Goal: Task Accomplishment & Management: Use online tool/utility

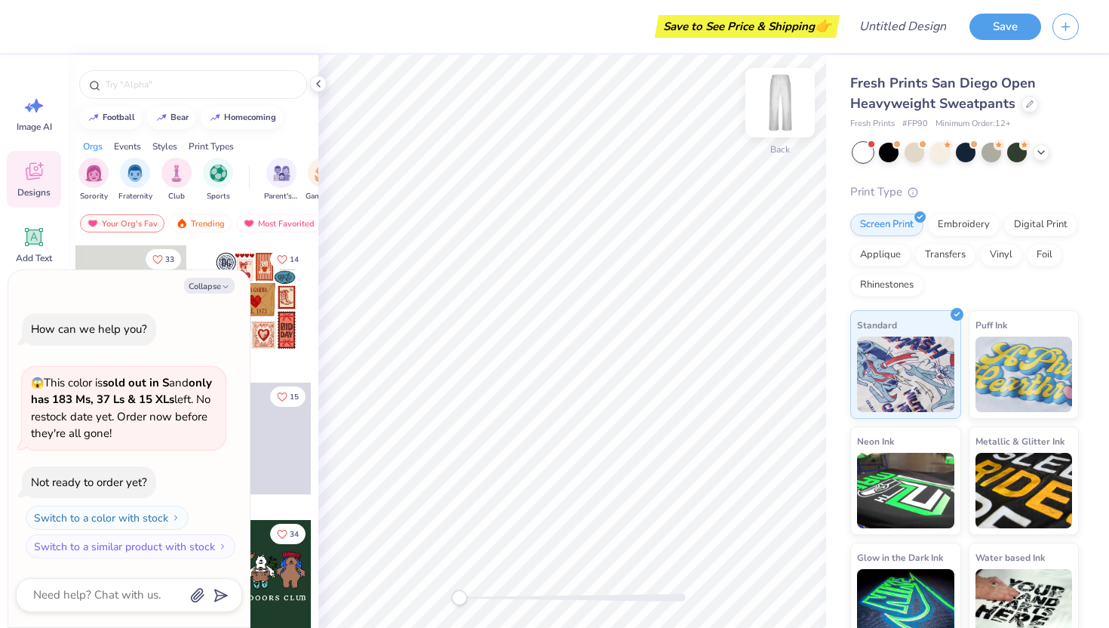
click at [775, 102] on img at bounding box center [780, 102] width 60 height 60
click at [787, 114] on img at bounding box center [780, 102] width 60 height 60
click at [247, 69] on div at bounding box center [193, 80] width 250 height 51
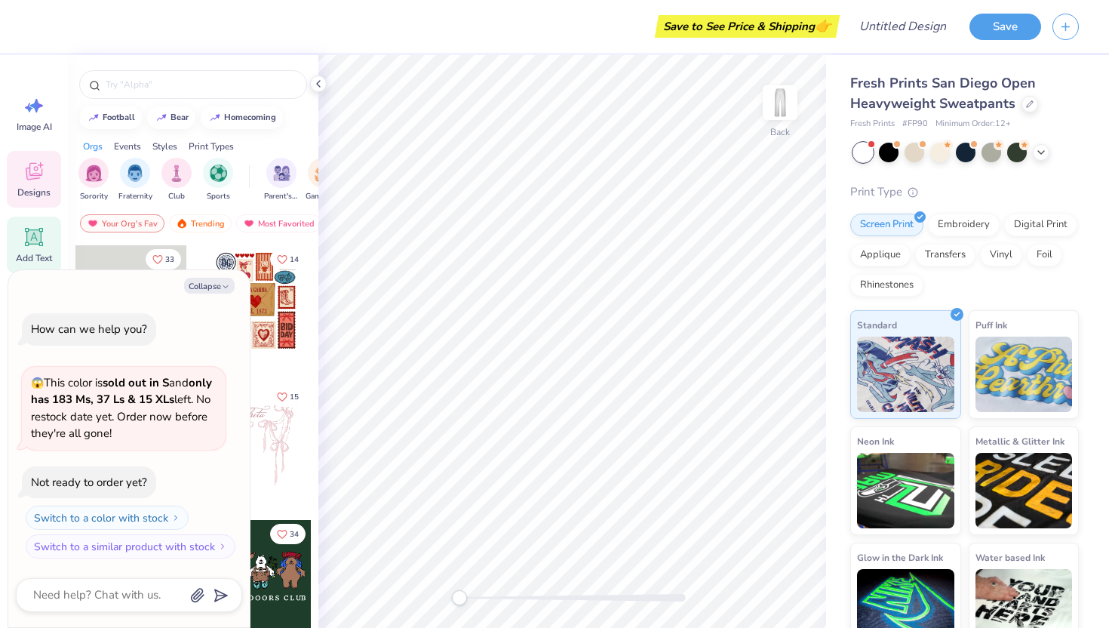
click at [33, 226] on icon at bounding box center [34, 237] width 23 height 23
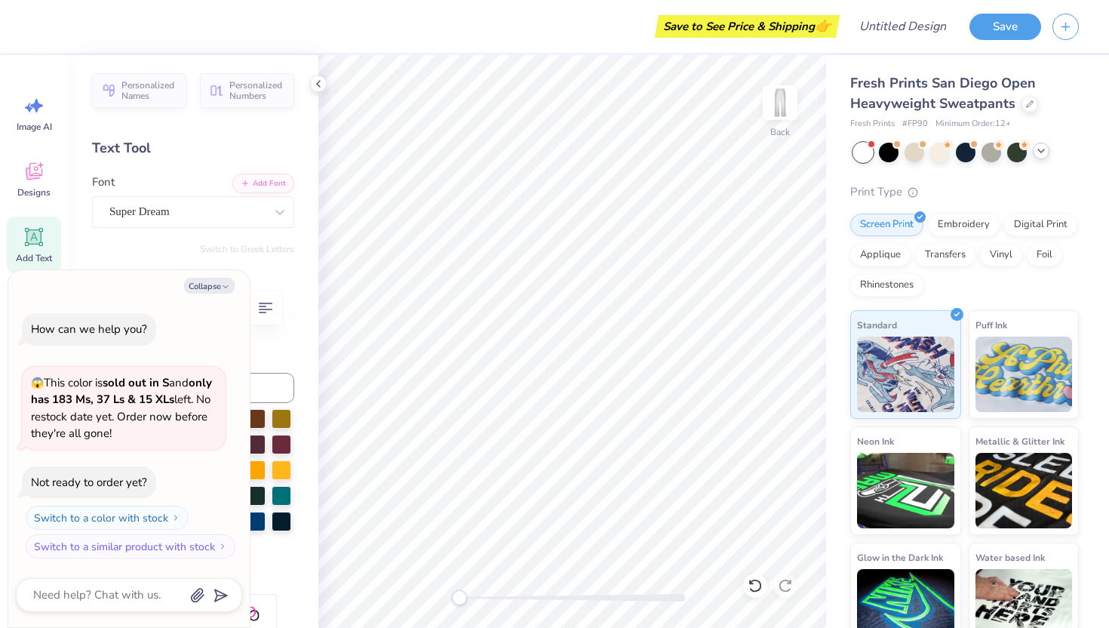
click at [1045, 152] on icon at bounding box center [1041, 151] width 12 height 12
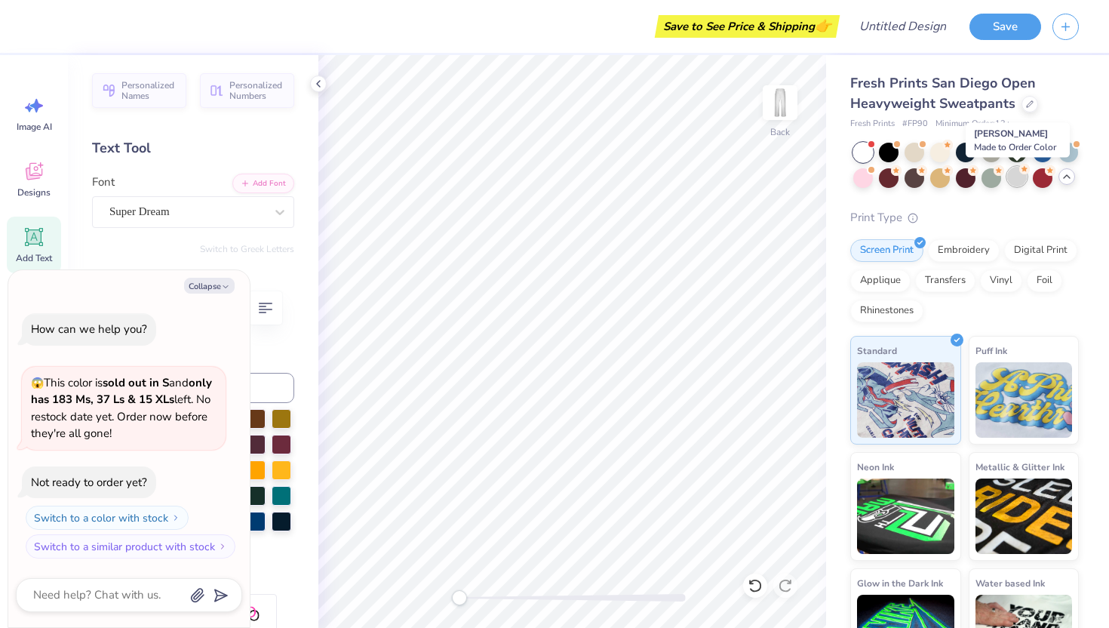
click at [1017, 177] on div at bounding box center [1017, 177] width 20 height 20
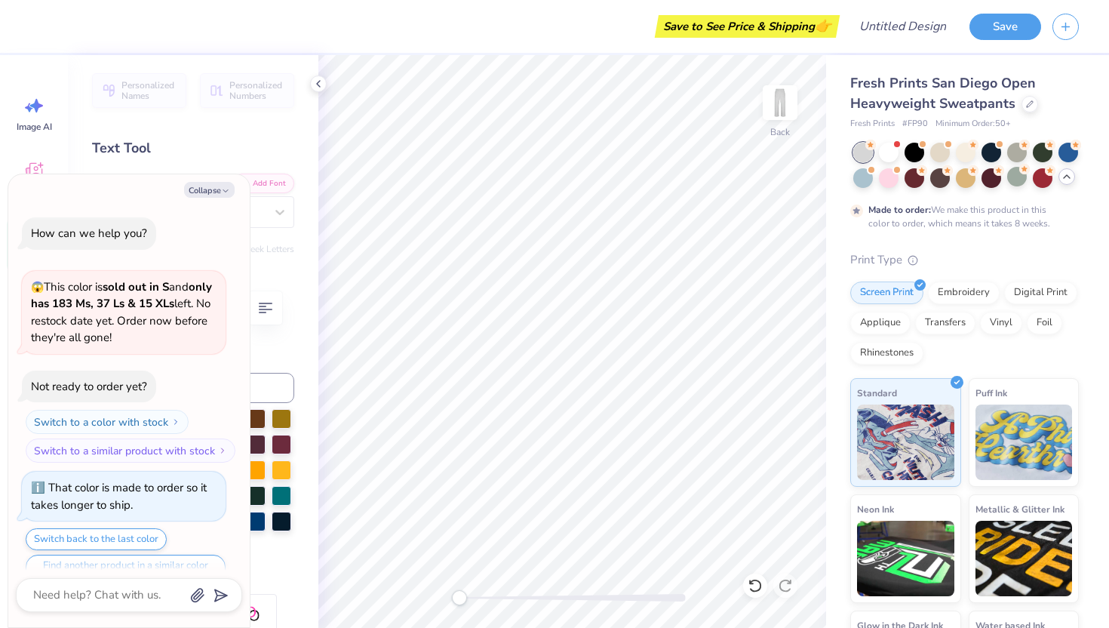
scroll to position [29, 0]
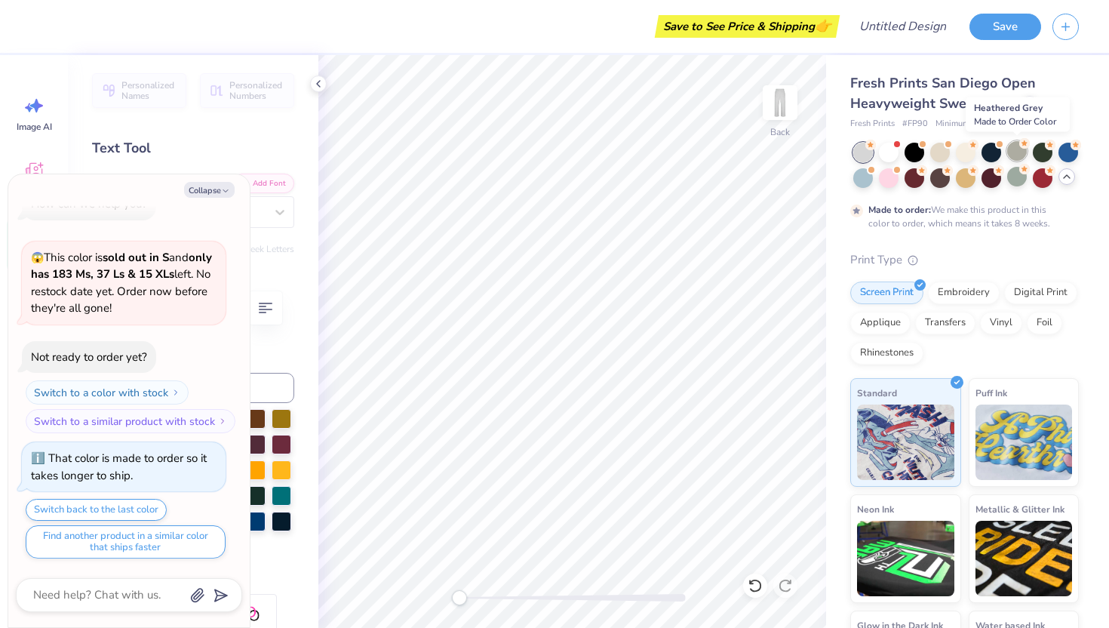
click at [1011, 151] on div at bounding box center [1017, 151] width 20 height 20
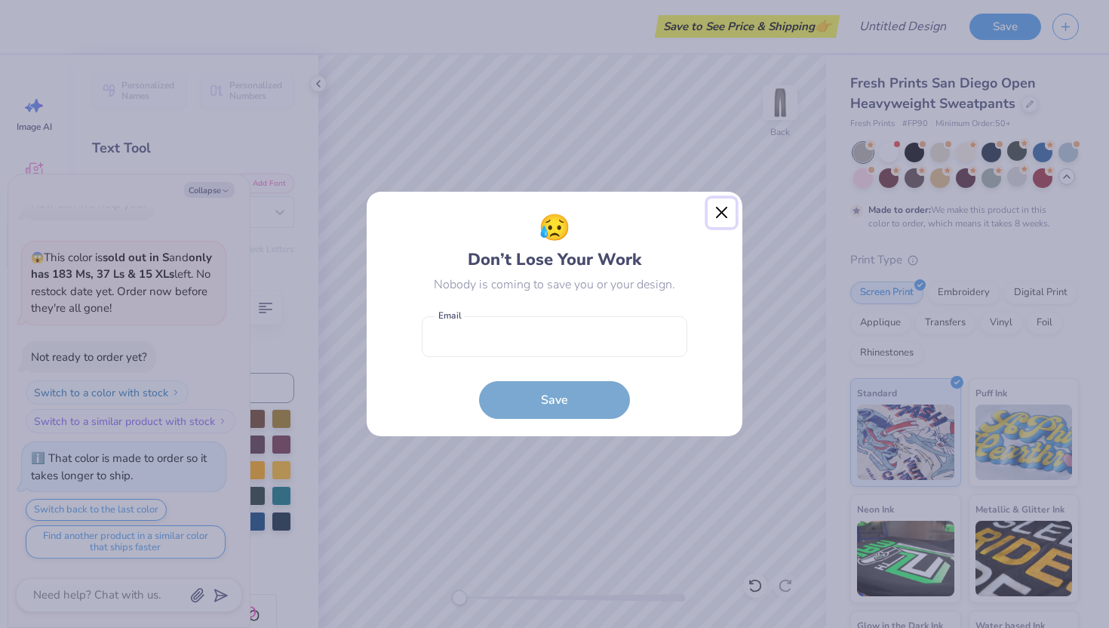
click at [717, 208] on button "Close" at bounding box center [722, 212] width 29 height 29
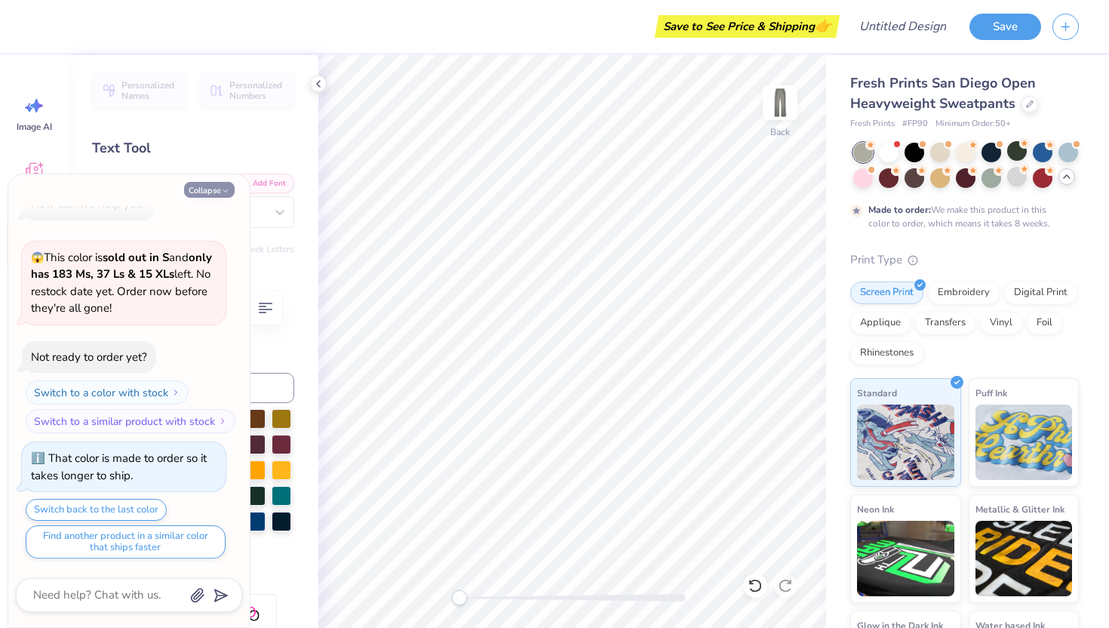
click at [218, 189] on button "Collapse" at bounding box center [209, 190] width 51 height 16
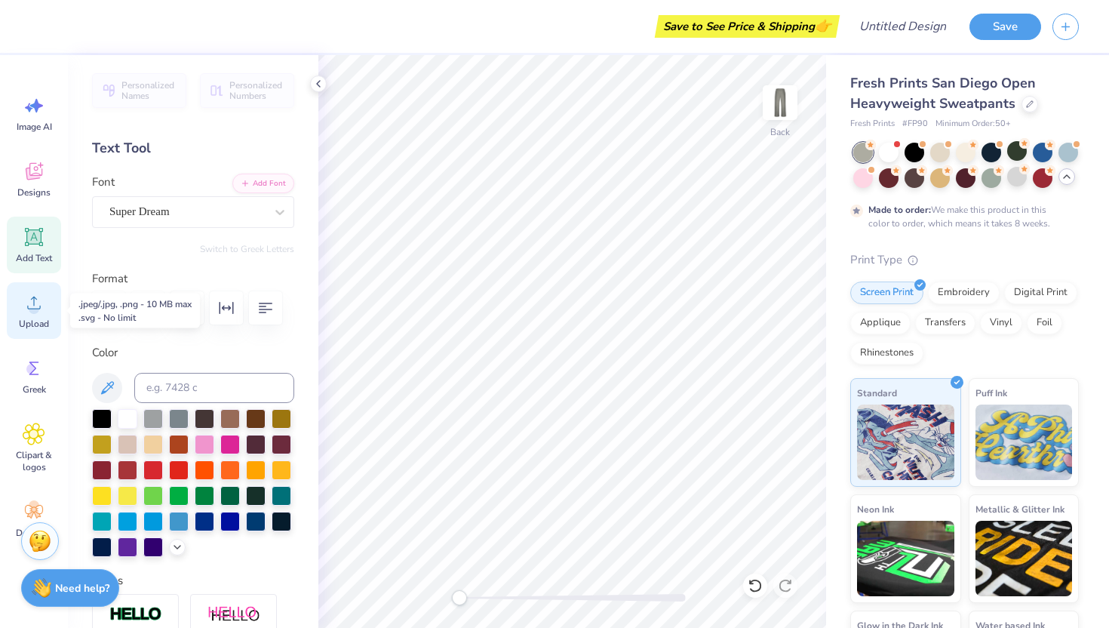
click at [43, 305] on icon at bounding box center [34, 302] width 23 height 23
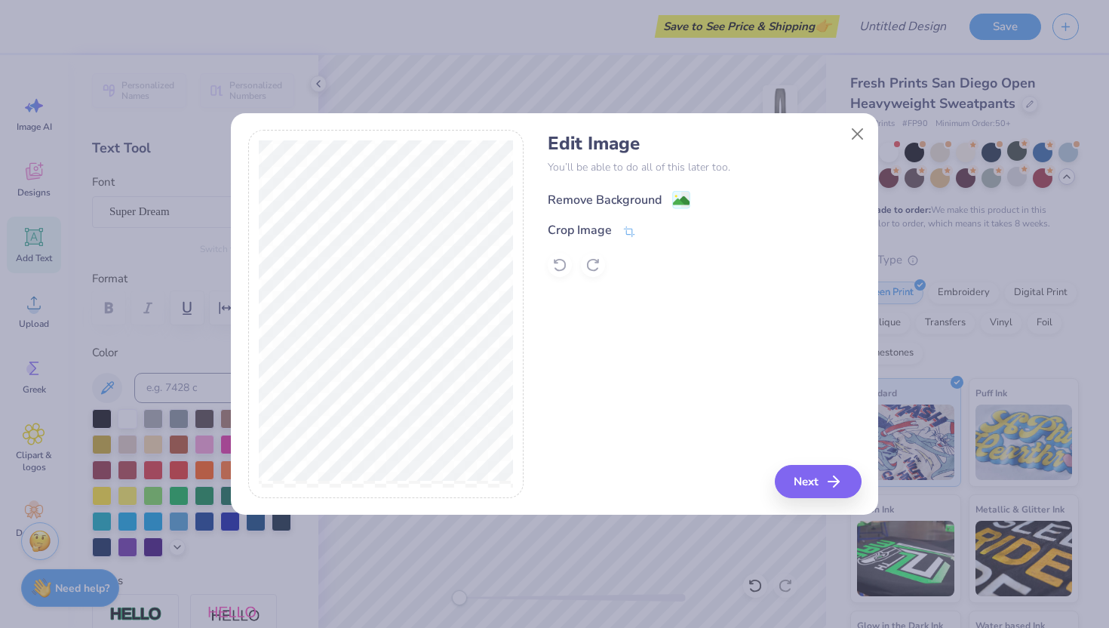
click at [678, 195] on image at bounding box center [681, 200] width 17 height 17
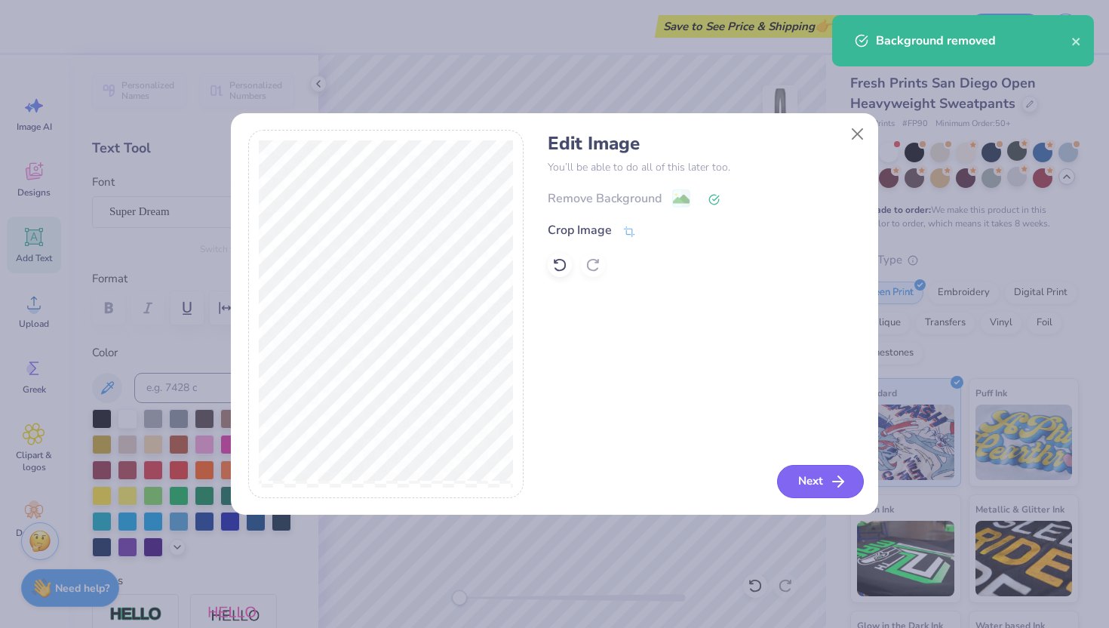
click at [799, 492] on button "Next" at bounding box center [820, 481] width 87 height 33
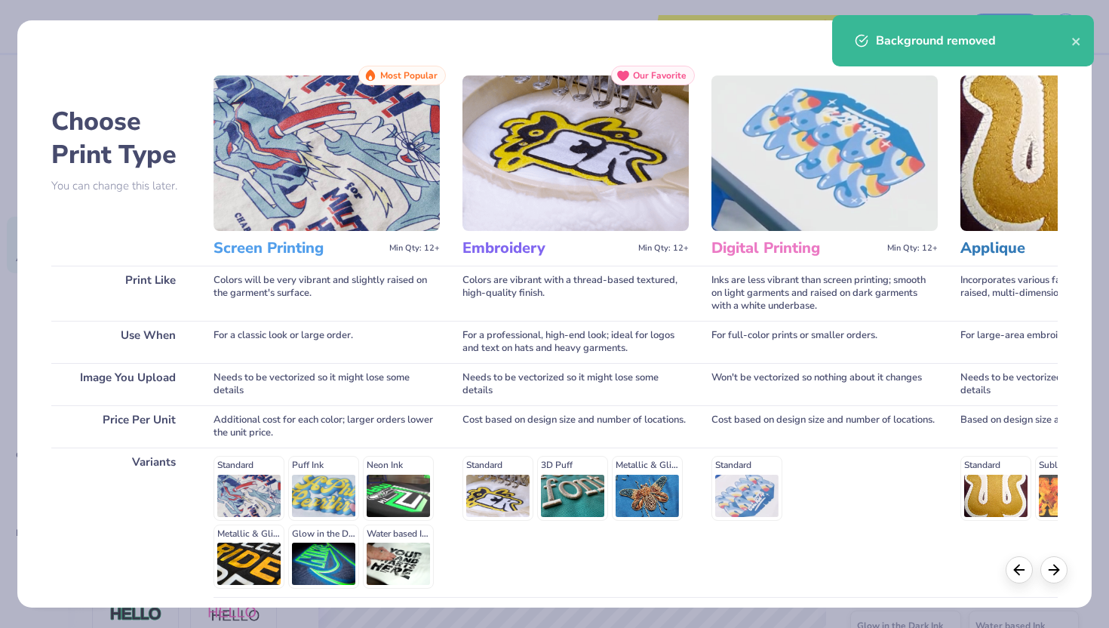
scroll to position [124, 0]
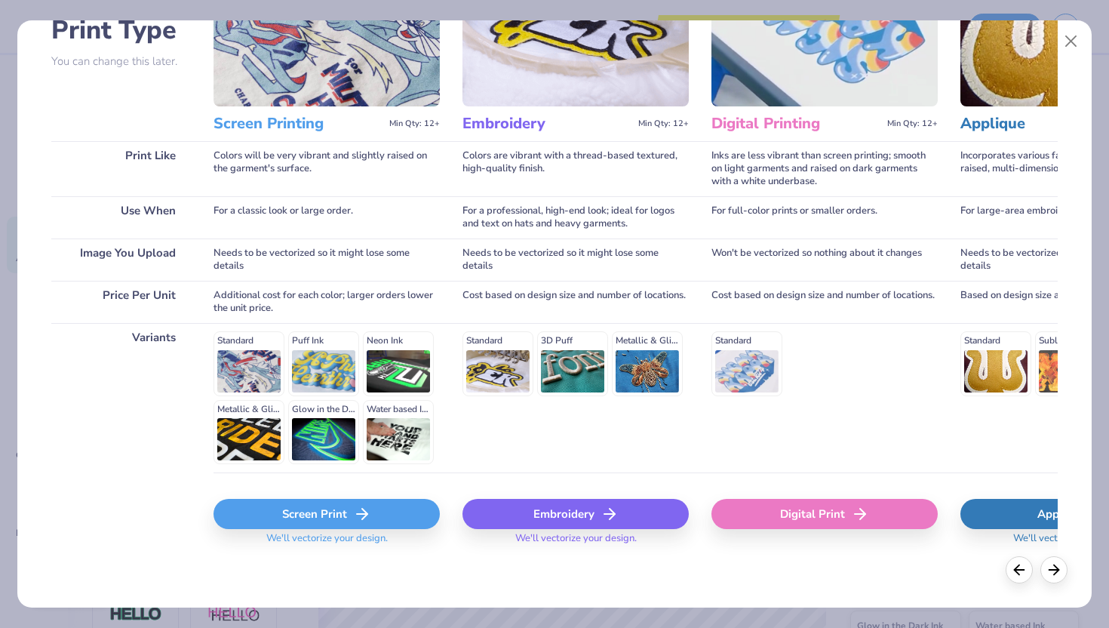
click at [346, 511] on div "Screen Print" at bounding box center [326, 514] width 226 height 30
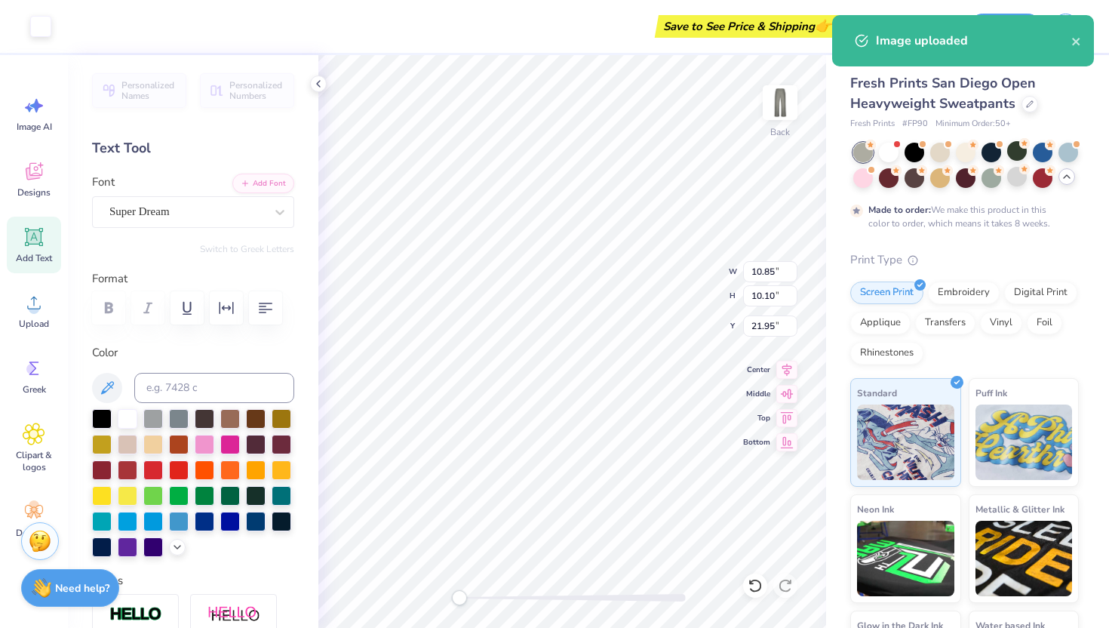
click at [625, 156] on body "Art colors Save to See Price & Shipping 👉 Design Title Save Image AI Designs Ad…" at bounding box center [554, 314] width 1109 height 628
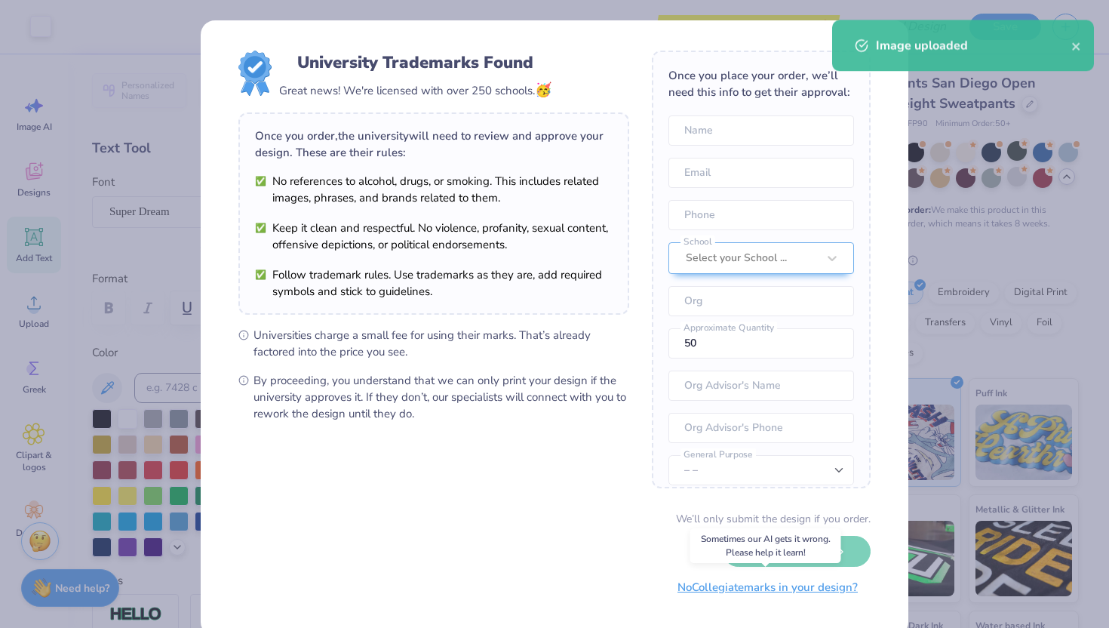
click at [800, 591] on button "No Collegiate marks in your design?" at bounding box center [768, 587] width 206 height 31
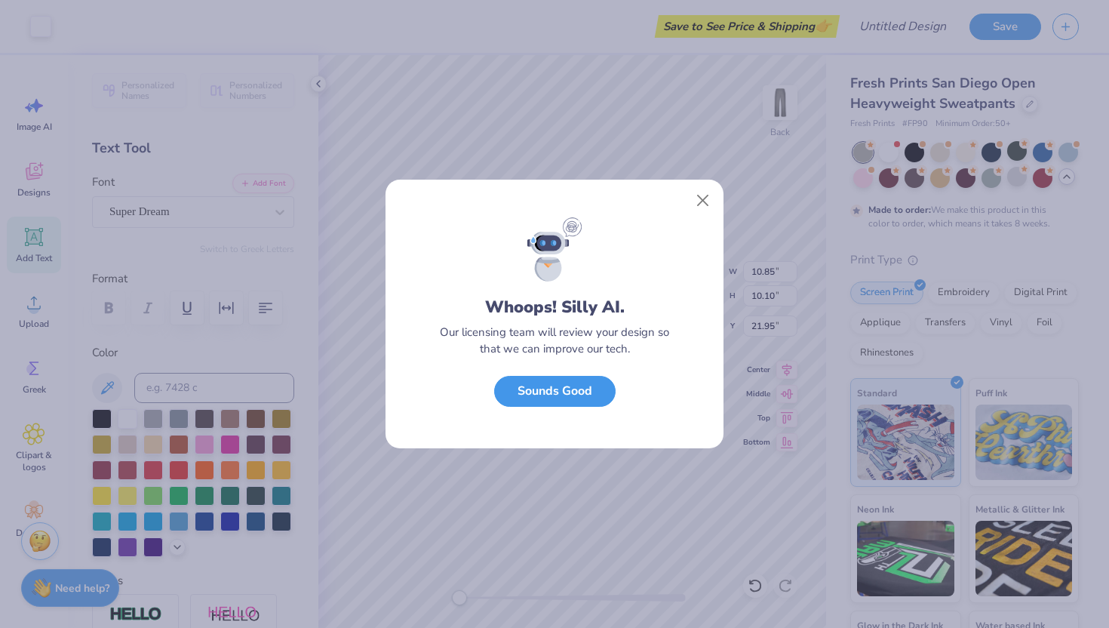
click at [591, 388] on button "Sounds Good" at bounding box center [554, 391] width 121 height 31
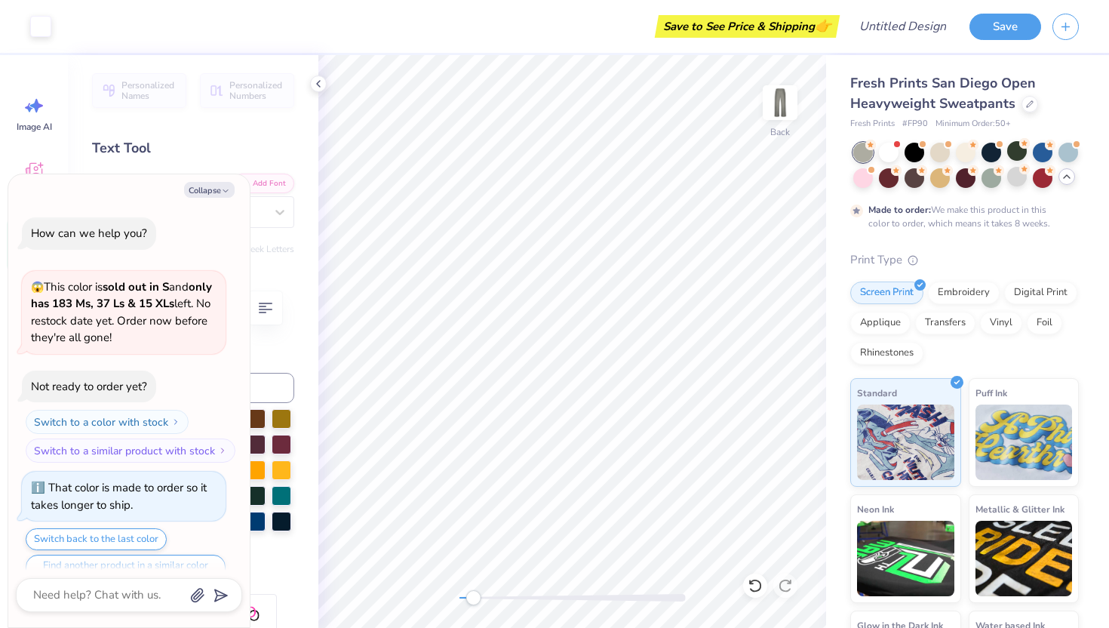
scroll to position [121, 0]
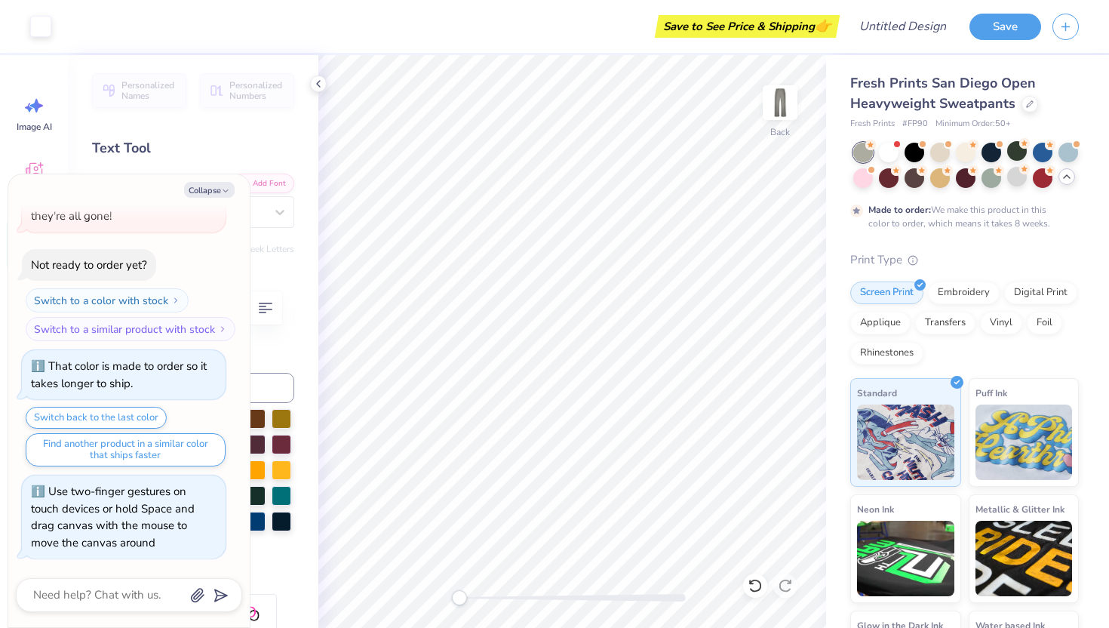
drag, startPoint x: 462, startPoint y: 594, endPoint x: 309, endPoint y: 606, distance: 153.6
click at [309, 606] on div "Art colors Save to See Price & Shipping 👉 Design Title Save Image AI Designs Ad…" at bounding box center [554, 314] width 1109 height 628
click at [757, 585] on icon at bounding box center [754, 585] width 15 height 15
click at [789, 584] on icon at bounding box center [785, 585] width 15 height 15
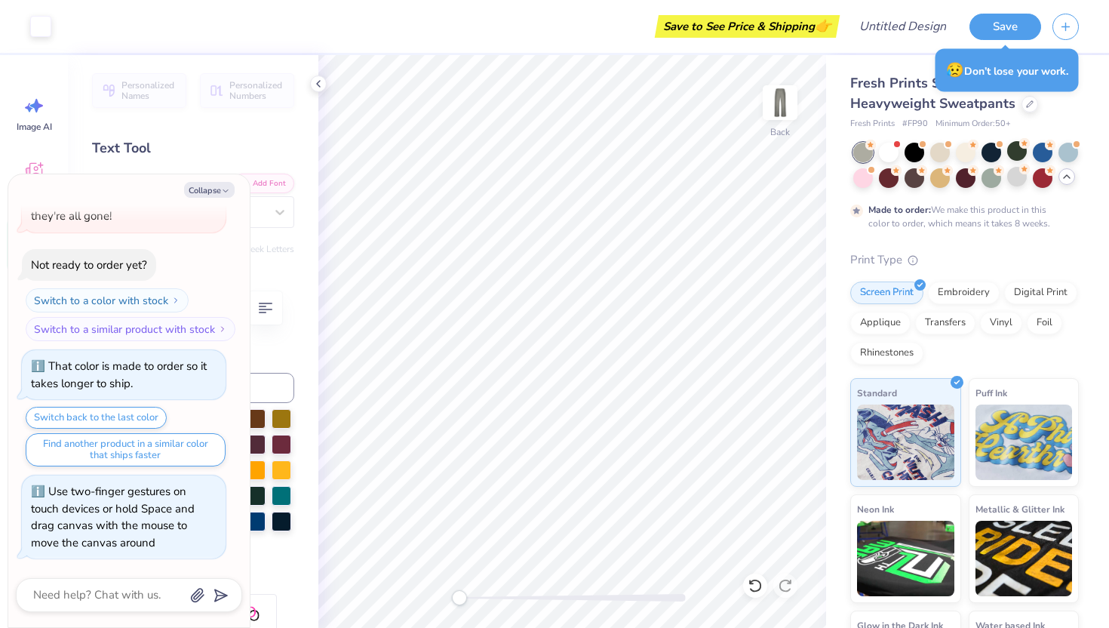
type textarea "x"
